Goal: Task Accomplishment & Management: Manage account settings

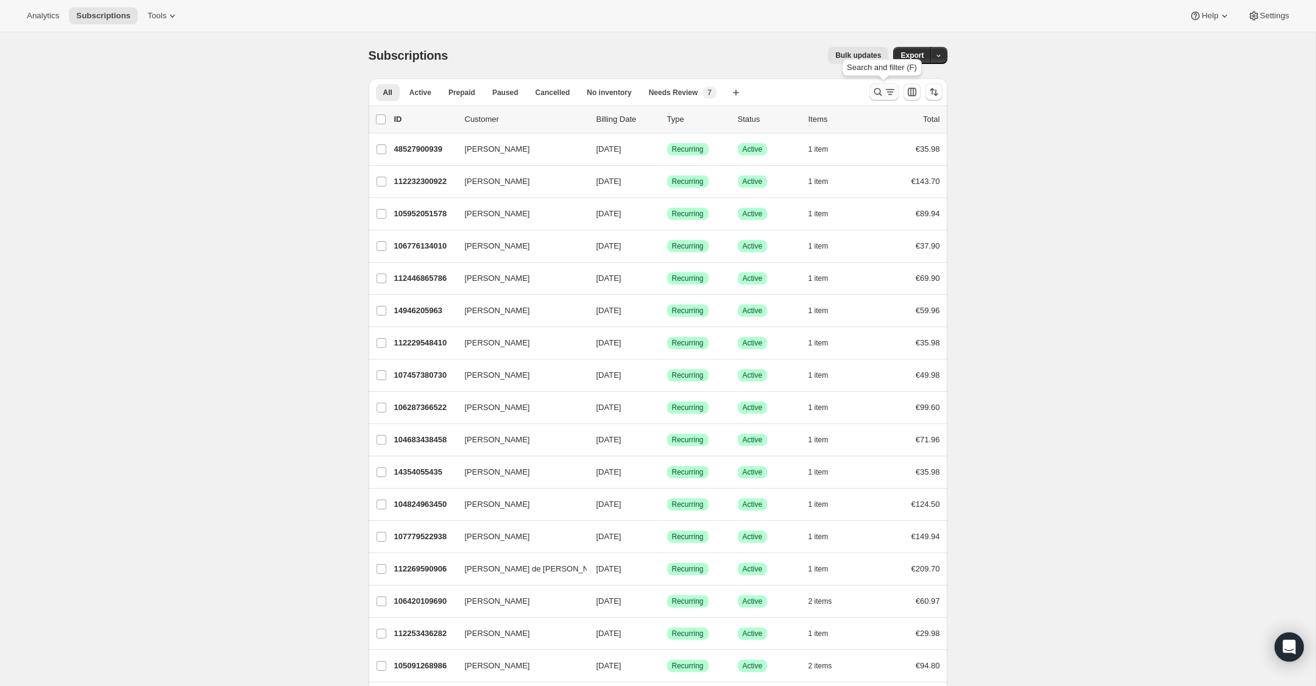
click at [879, 92] on icon "Search and filter results" at bounding box center [878, 92] width 12 height 12
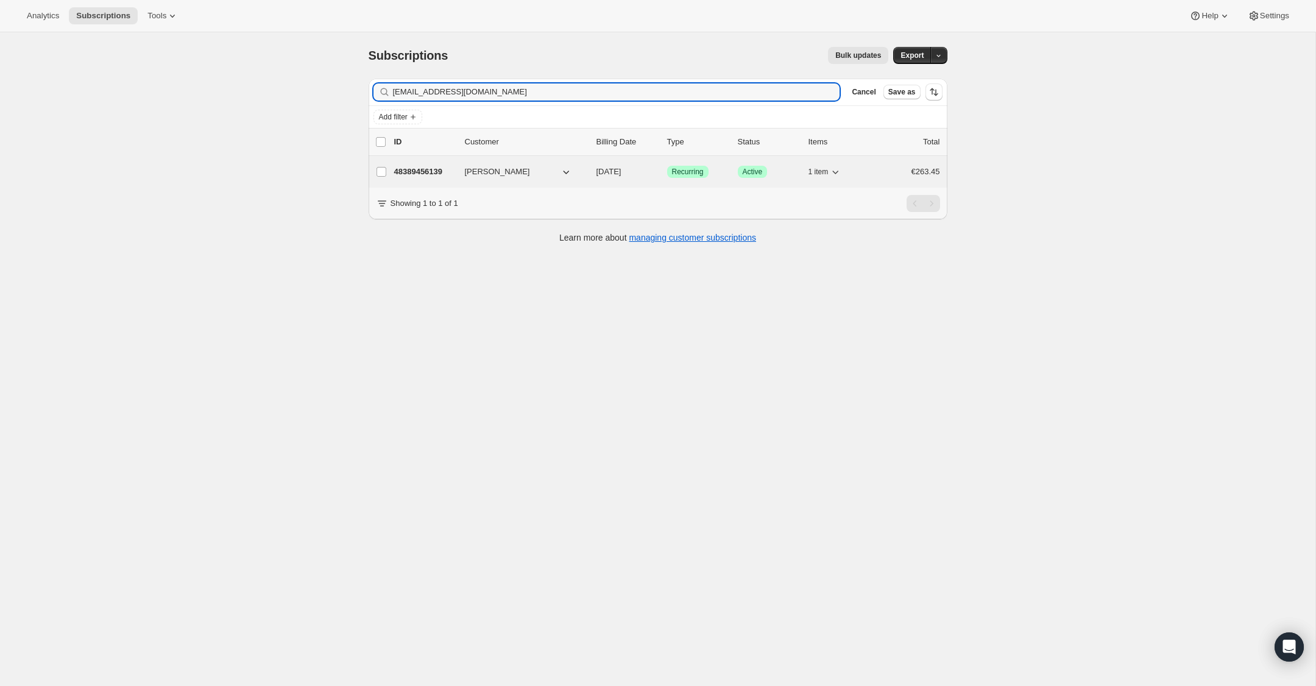
type input "[EMAIL_ADDRESS][DOMAIN_NAME]"
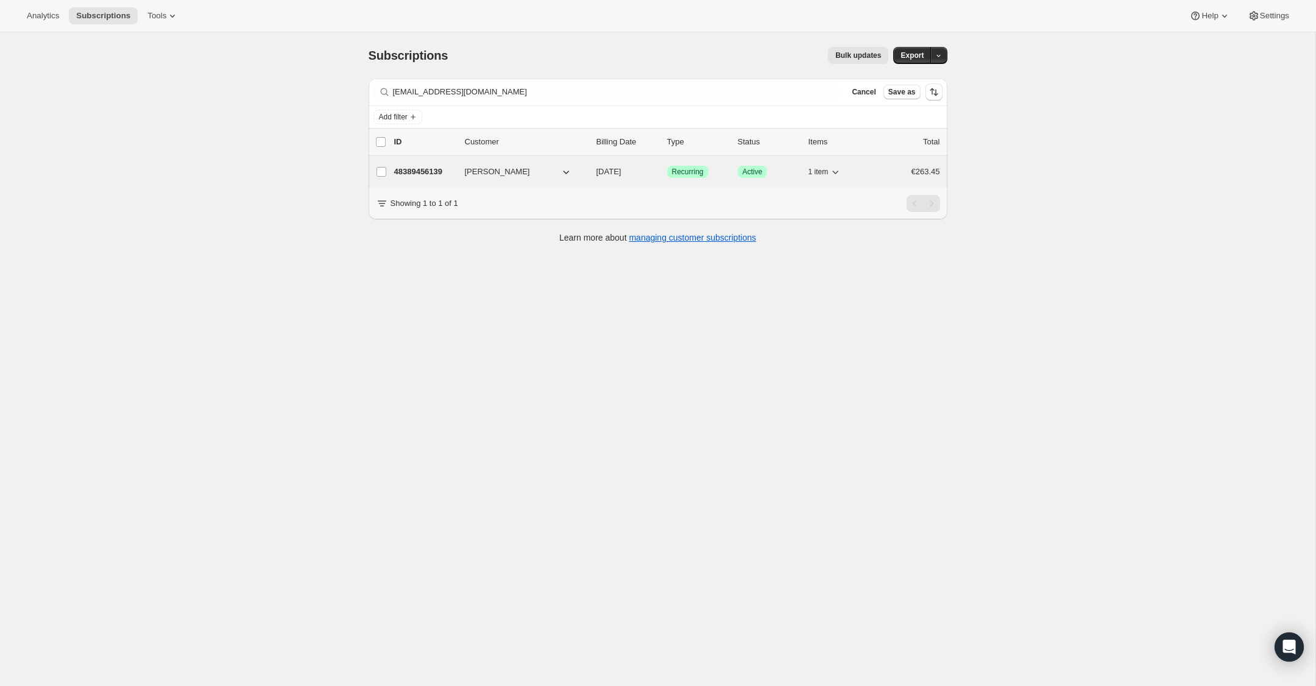
click at [428, 171] on p "48389456139" at bounding box center [424, 172] width 61 height 12
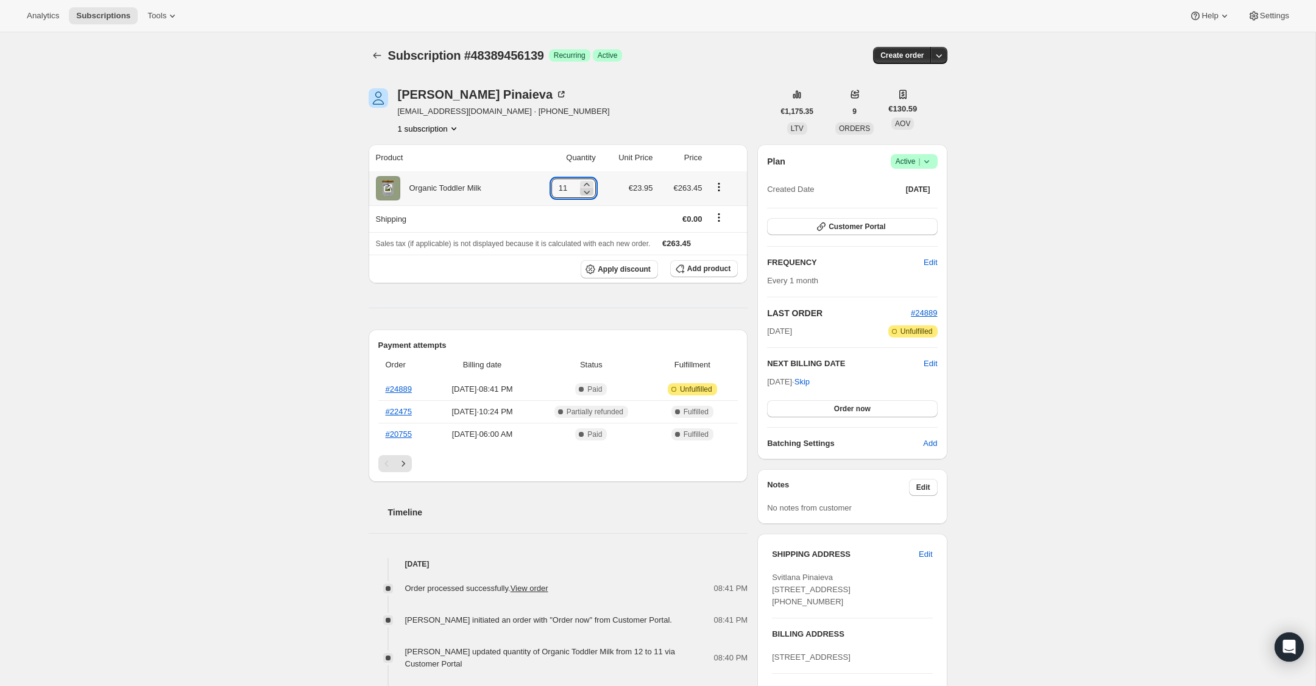
click at [585, 194] on icon at bounding box center [587, 192] width 12 height 12
type input "10"
